Goal: Task Accomplishment & Management: Manage account settings

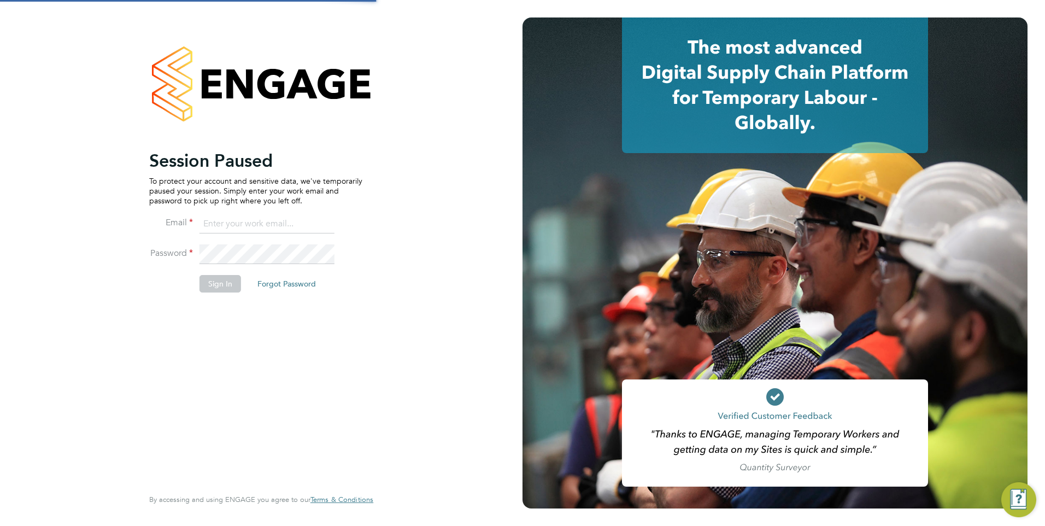
type input "mkuchina@fr-group.co.uk"
click at [234, 287] on button "Sign In" at bounding box center [220, 283] width 42 height 17
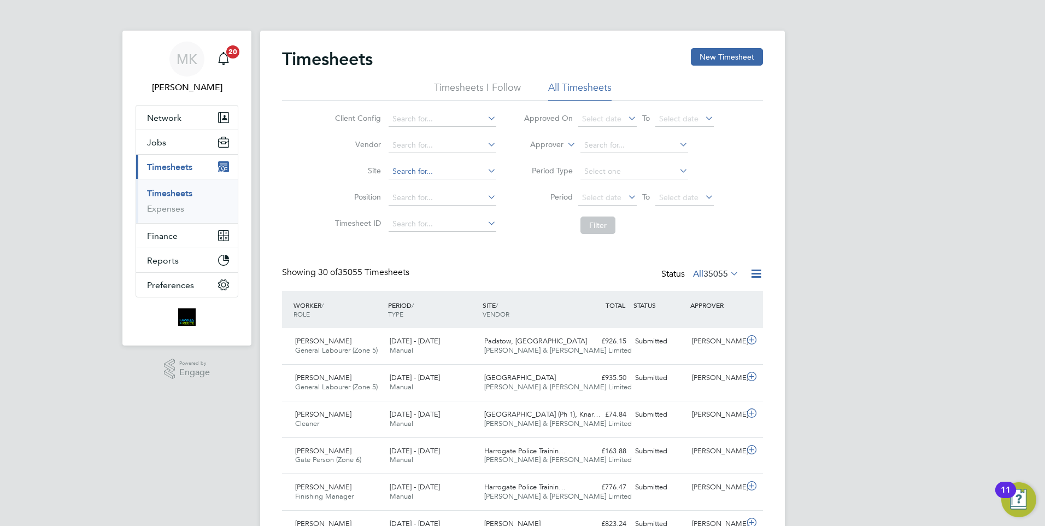
click at [426, 170] on input at bounding box center [443, 171] width 108 height 15
click at [445, 187] on li "Mill View, Pagh am" at bounding box center [441, 186] width 109 height 15
type input "Mill View, [GEOGRAPHIC_DATA]"
click at [606, 227] on button "Filter" at bounding box center [597, 224] width 35 height 17
click at [700, 349] on div "[PERSON_NAME]" at bounding box center [715, 341] width 57 height 18
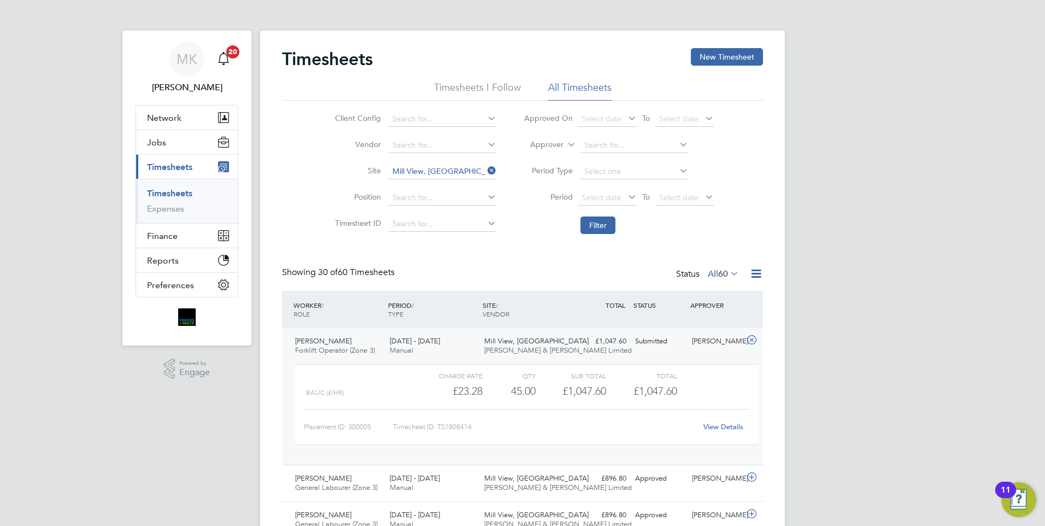
click at [723, 339] on div "[PERSON_NAME]" at bounding box center [715, 341] width 57 height 18
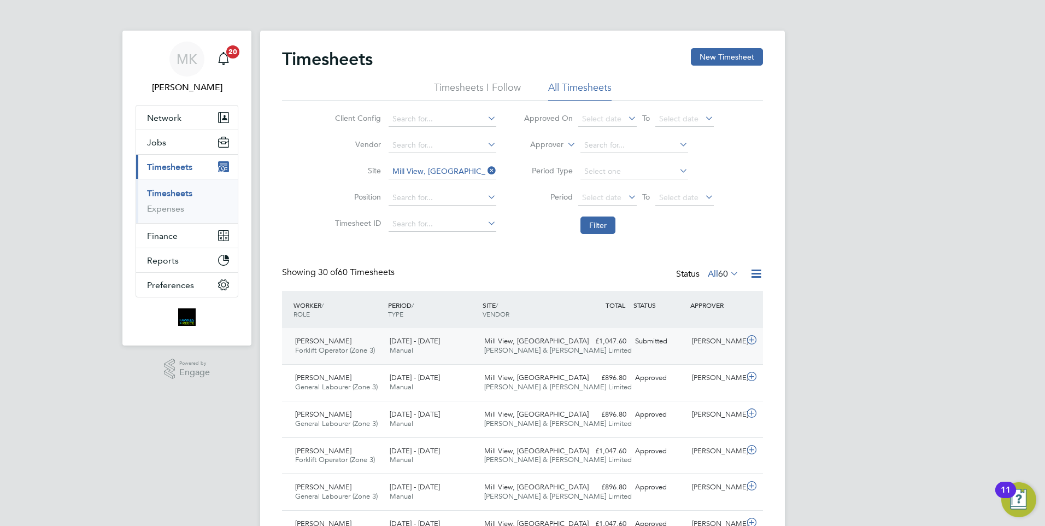
click at [684, 343] on div "Submitted" at bounding box center [659, 341] width 57 height 18
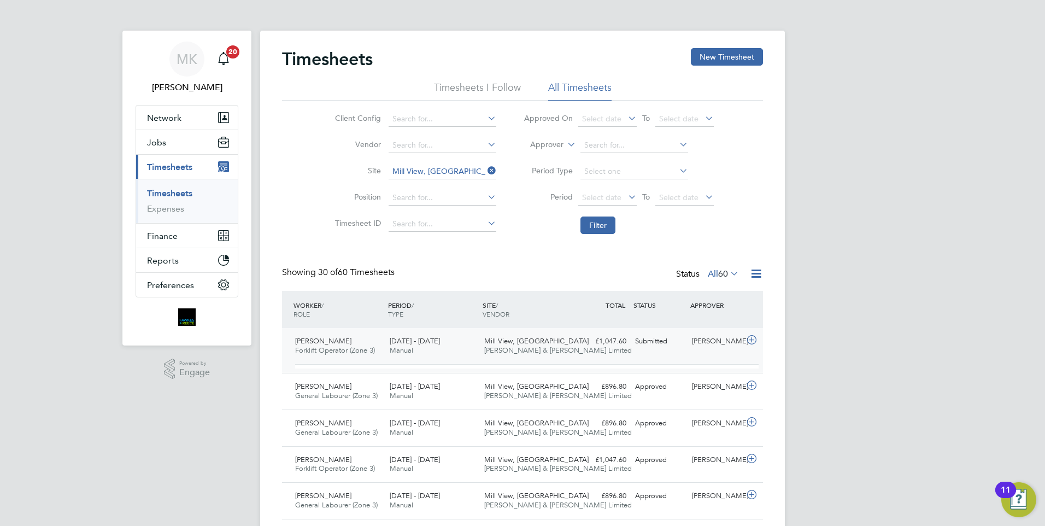
scroll to position [19, 107]
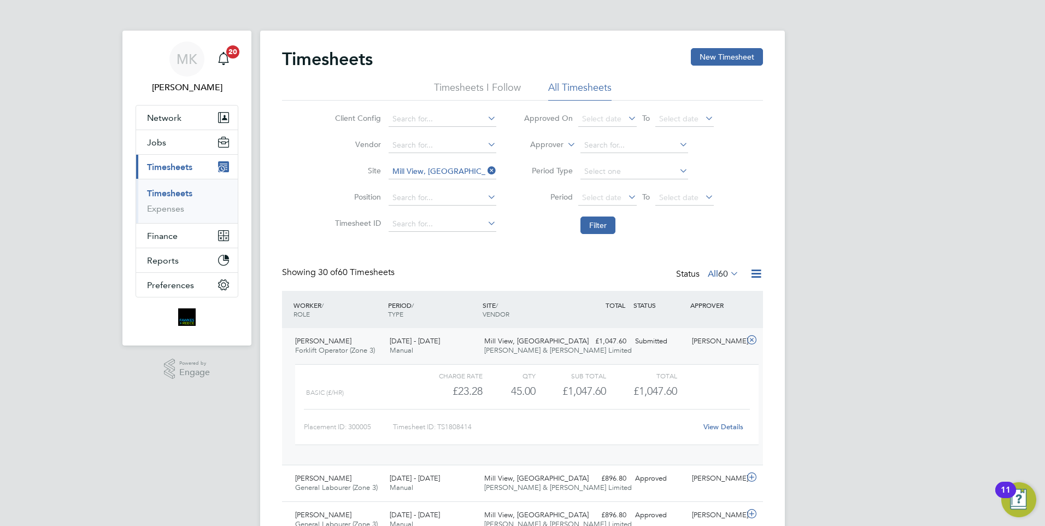
click at [732, 426] on link "View Details" at bounding box center [723, 426] width 40 height 9
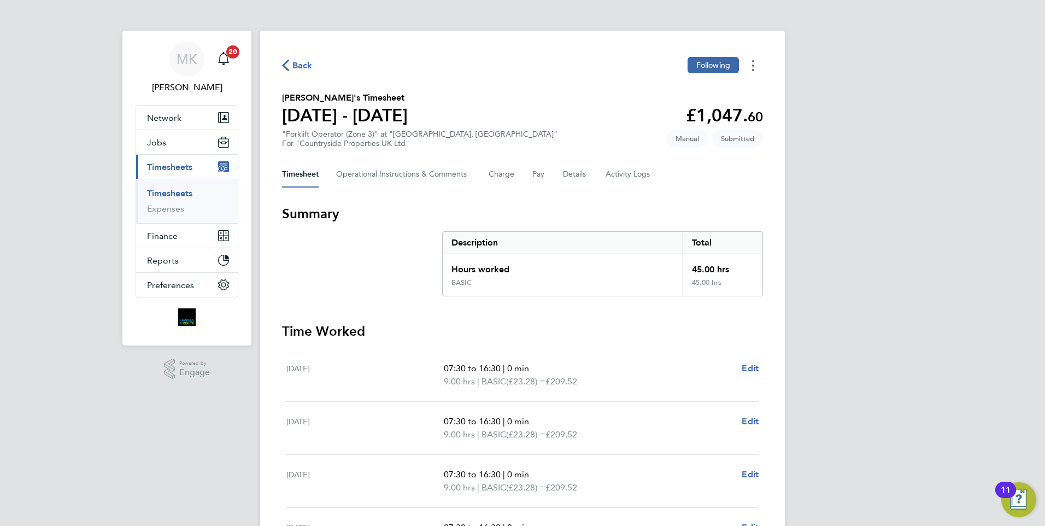
click at [752, 65] on icon "Timesheets Menu" at bounding box center [753, 65] width 2 height 11
click at [569, 174] on button "Details" at bounding box center [575, 174] width 25 height 26
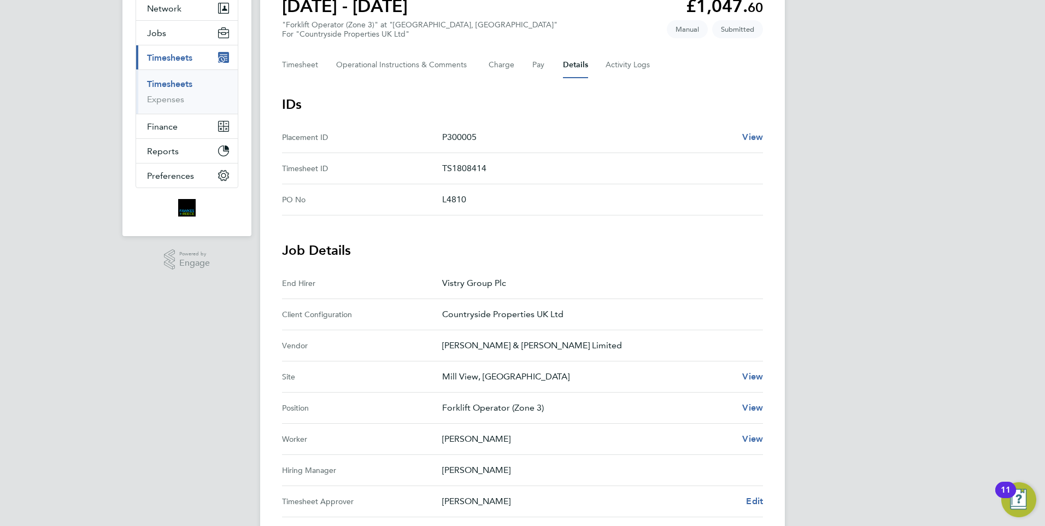
scroll to position [164, 0]
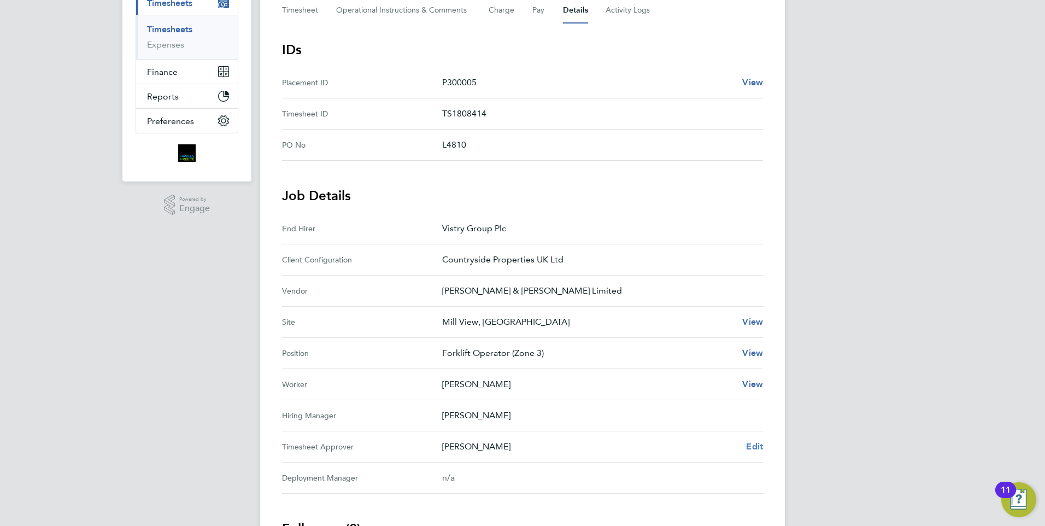
click at [753, 446] on span "Edit" at bounding box center [754, 446] width 17 height 10
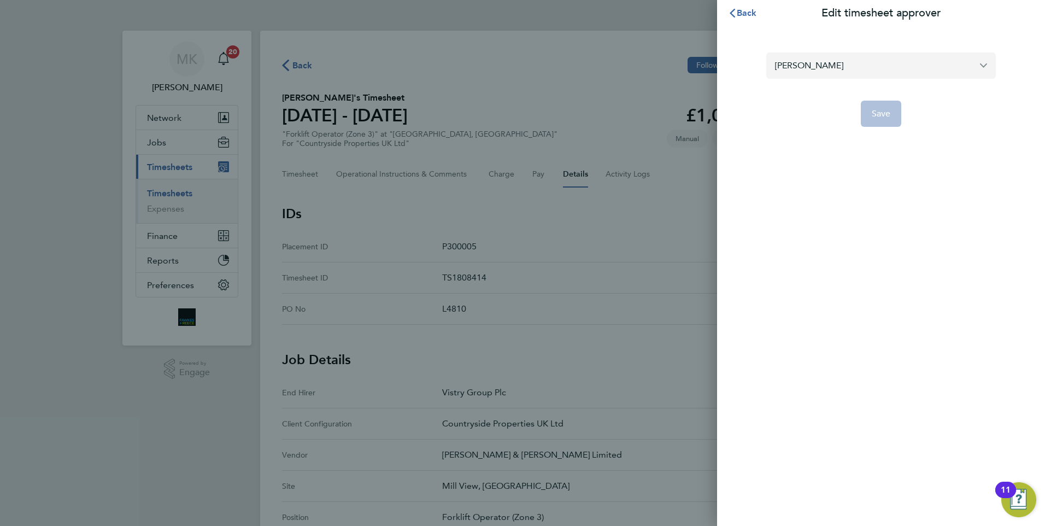
click at [982, 66] on input "[PERSON_NAME]" at bounding box center [881, 65] width 230 height 26
type input "[PERSON_NAME]"
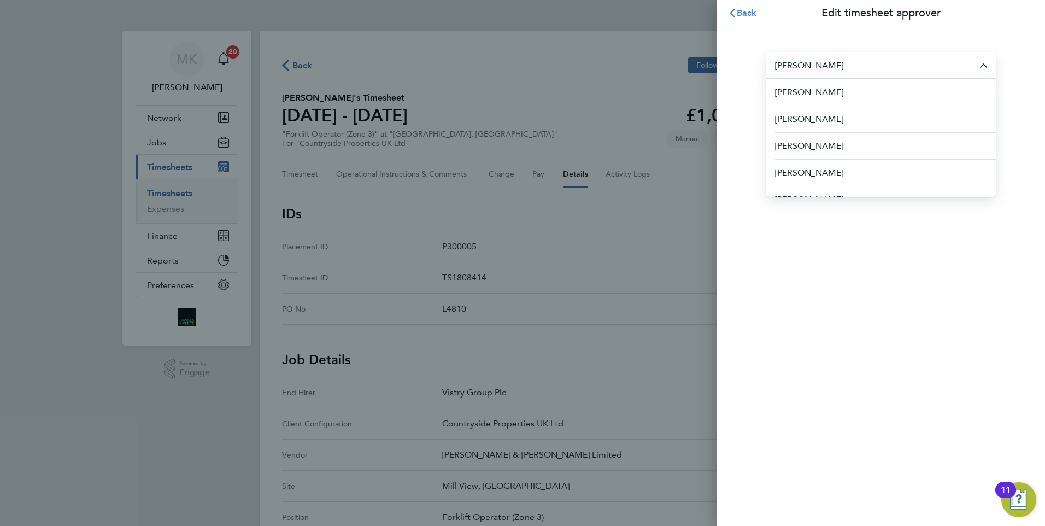
click at [751, 14] on span "Back" at bounding box center [747, 13] width 20 height 10
